Goal: Find contact information: Find contact information

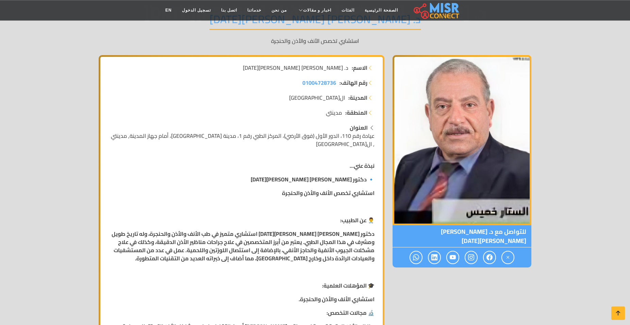
scroll to position [104, 0]
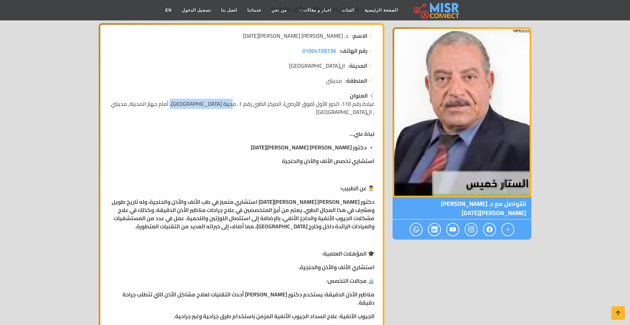
drag, startPoint x: 240, startPoint y: 106, endPoint x: 197, endPoint y: 105, distance: 43.2
click at [191, 101] on span "عيادة رقم 110، الدور الأول (فوق الأرضي)، المركز الطبي رقم 1، مدينة [GEOGRAPHIC_…" at bounding box center [243, 108] width 264 height 18
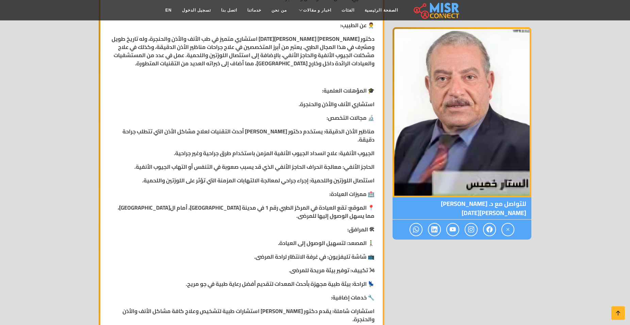
scroll to position [278, 0]
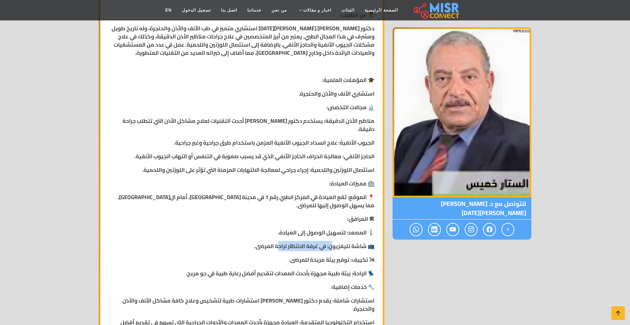
drag, startPoint x: 333, startPoint y: 224, endPoint x: 278, endPoint y: 219, distance: 54.3
click at [278, 241] on strong "📺 شاشة تليفزيون: في غرفة الانتظار لراحة المرضى." at bounding box center [314, 246] width 120 height 10
click at [270, 256] on p "🌬 تكييف: توفير بيئة مريحة للمرضى." at bounding box center [242, 260] width 266 height 8
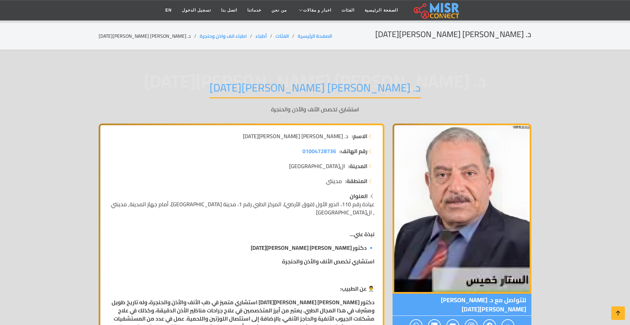
scroll to position [0, 0]
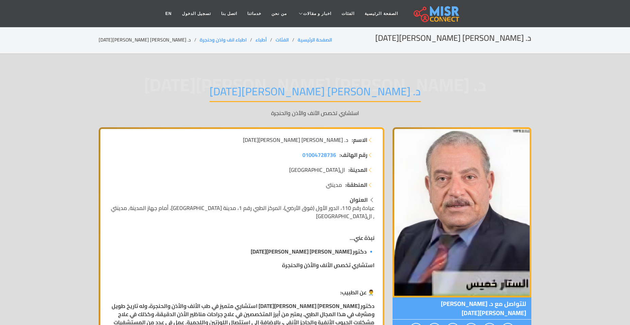
drag, startPoint x: 339, startPoint y: 91, endPoint x: 206, endPoint y: 102, distance: 132.9
click at [206, 102] on div "د. عبد الستار حسن خميس د. عبد الستار حسن خميس استشاري تخصص الأنف والأذن والحنجرة" at bounding box center [315, 101] width 433 height 53
click at [252, 179] on ul "رقم الهاتف: 01004728736 المدينة: القاهرة المنطقة: مدينتي" at bounding box center [242, 170] width 266 height 38
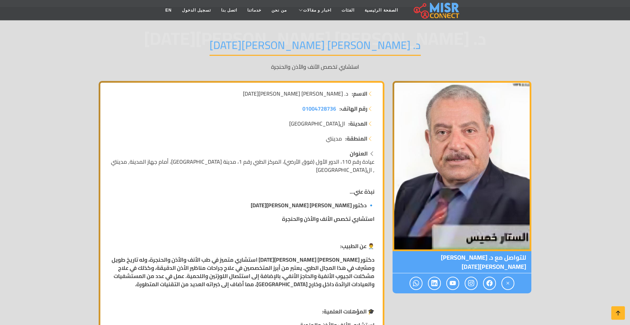
scroll to position [35, 0]
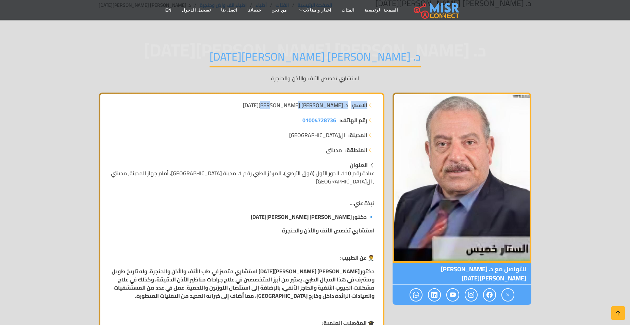
drag, startPoint x: 300, startPoint y: 103, endPoint x: 385, endPoint y: 108, distance: 84.6
click at [375, 108] on li "الاسم: د. عبد الستار حسن خميس" at bounding box center [242, 105] width 266 height 8
click at [333, 154] on span "مدينتي" at bounding box center [334, 150] width 16 height 8
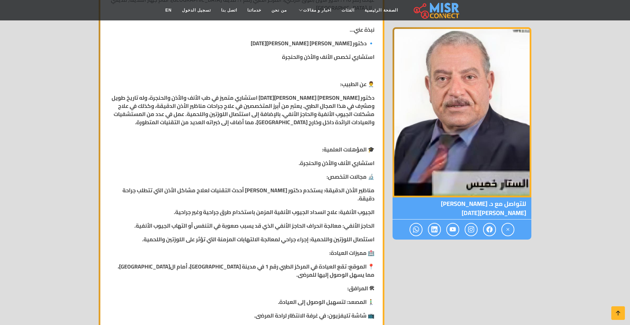
scroll to position [312, 0]
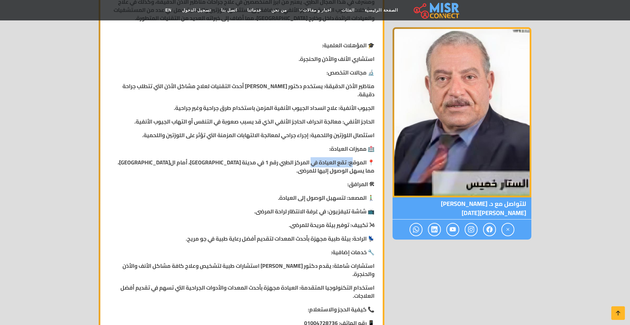
drag, startPoint x: 355, startPoint y: 140, endPoint x: 313, endPoint y: 140, distance: 42.2
click at [314, 157] on strong "📍 الموقع: تقع العيادة في المركز الطبي رقم 1 في مدينة [GEOGRAPHIC_DATA]، أمام ال…" at bounding box center [246, 166] width 257 height 18
click at [308, 152] on div "نبذة عني... 🔹 دكتور عبد الستار حسن خميس استشاري تخصص الأنف والأذن والحنجرة 👨‍⚕️…" at bounding box center [241, 166] width 274 height 501
drag, startPoint x: 373, startPoint y: 173, endPoint x: 291, endPoint y: 190, distance: 83.3
click at [265, 194] on p "🚶‍♂️ المصعد: لتسهيل الوصول إلى العيادة." at bounding box center [242, 198] width 266 height 8
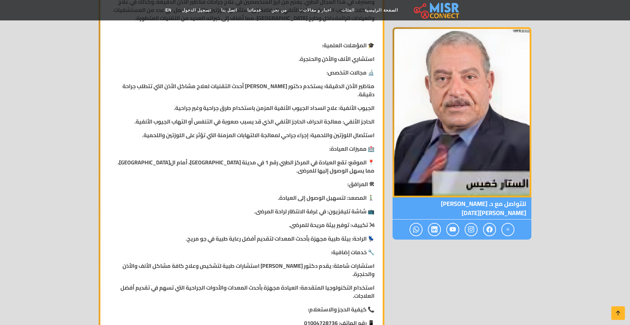
click at [293, 206] on strong "📺 شاشة تليفزيون: في غرفة الانتظار لراحة المرضى." at bounding box center [314, 211] width 120 height 10
drag, startPoint x: 350, startPoint y: 188, endPoint x: 236, endPoint y: 179, distance: 114.4
click at [236, 179] on div "نبذة عني... 🔹 دكتور عبد الستار حسن خميس استشاري تخصص الأنف والأذن والحنجرة 👨‍⚕️…" at bounding box center [241, 166] width 274 height 501
click at [231, 207] on p "📺 شاشة تليفزيون: في غرفة الانتظار لراحة المرضى." at bounding box center [242, 211] width 266 height 8
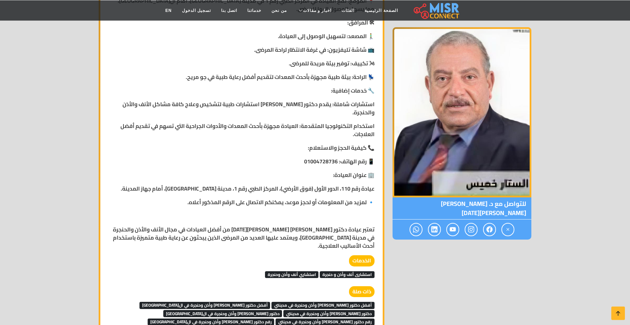
scroll to position [486, 0]
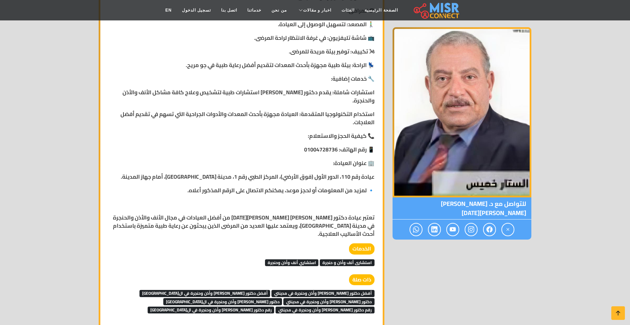
click at [356, 290] on span "أفضل دكتور [PERSON_NAME] وأذن وحنجرة في مدينتي" at bounding box center [323, 293] width 103 height 7
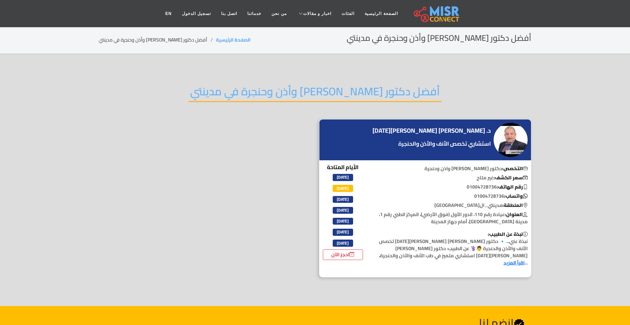
click at [504, 258] on link "اقرأ المزيد" at bounding box center [514, 262] width 21 height 9
